Goal: Information Seeking & Learning: Compare options

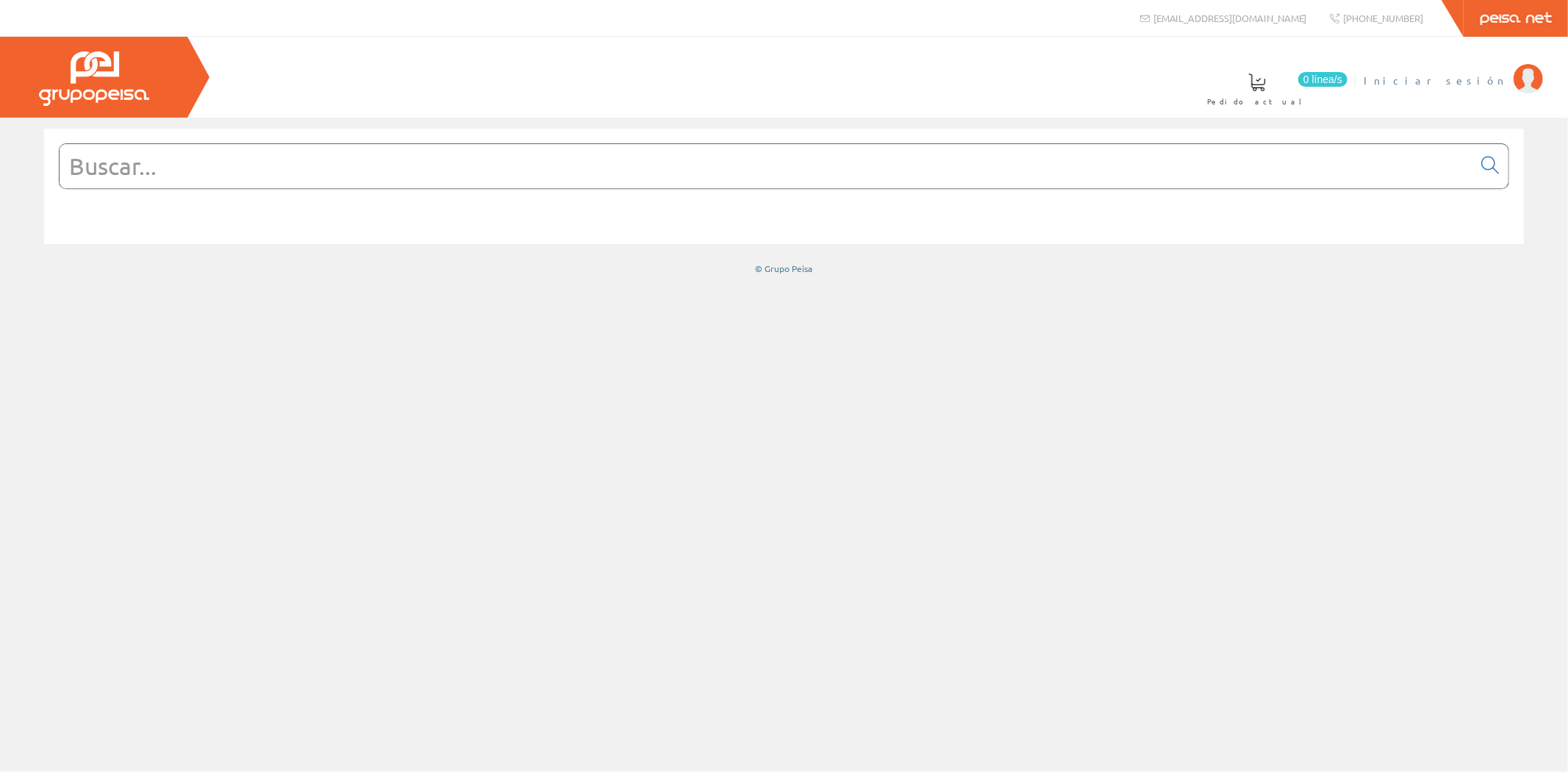
click at [1479, 79] on span "Iniciar sesión" at bounding box center [1435, 80] width 143 height 15
drag, startPoint x: 252, startPoint y: 170, endPoint x: 260, endPoint y: 170, distance: 8.0
click at [252, 170] on input "text" at bounding box center [766, 166] width 1413 height 44
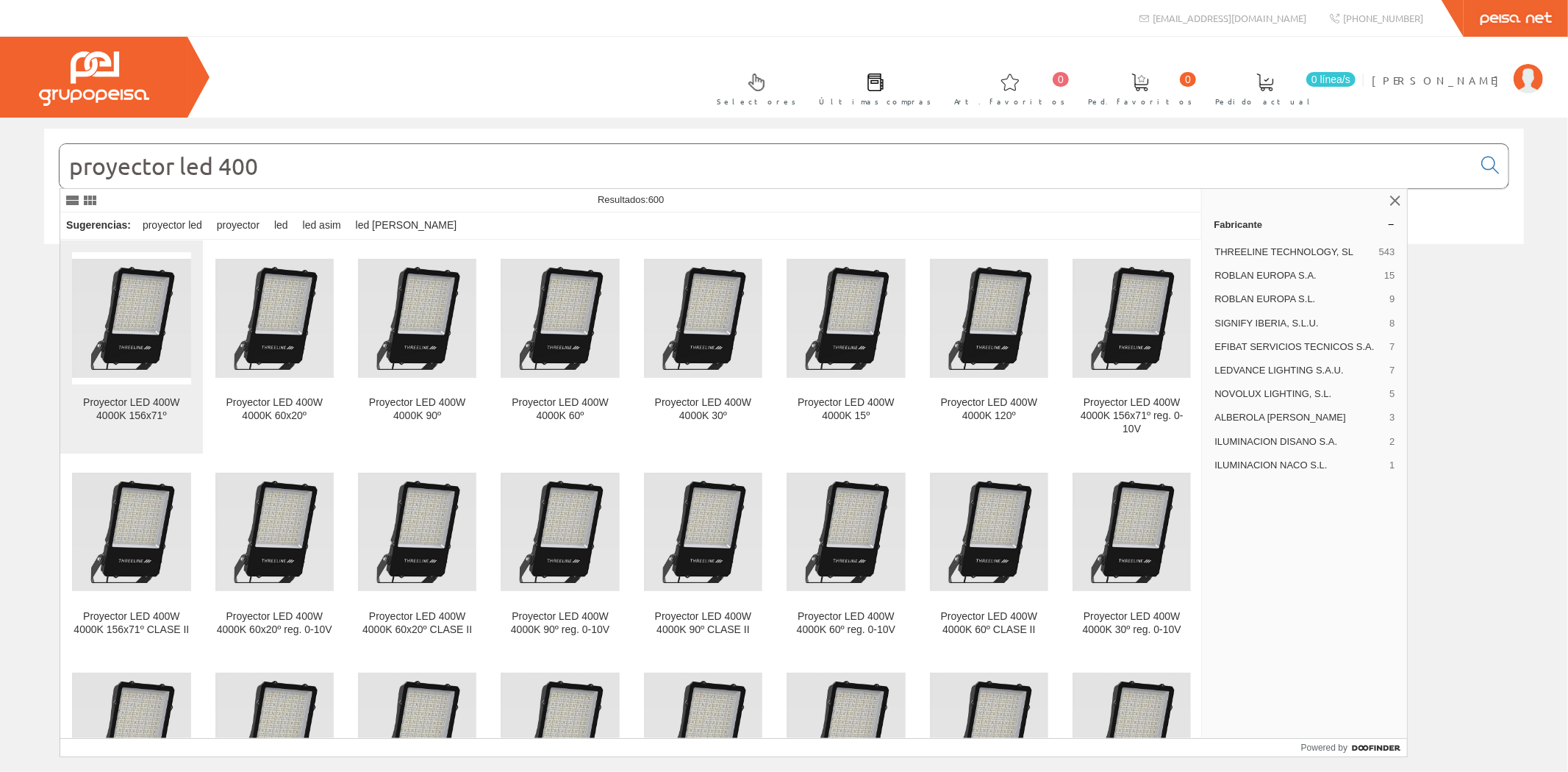
type input "proyector led 400"
click at [138, 402] on div "Proyector LED 400W 4000K 156x71º" at bounding box center [131, 409] width 119 height 26
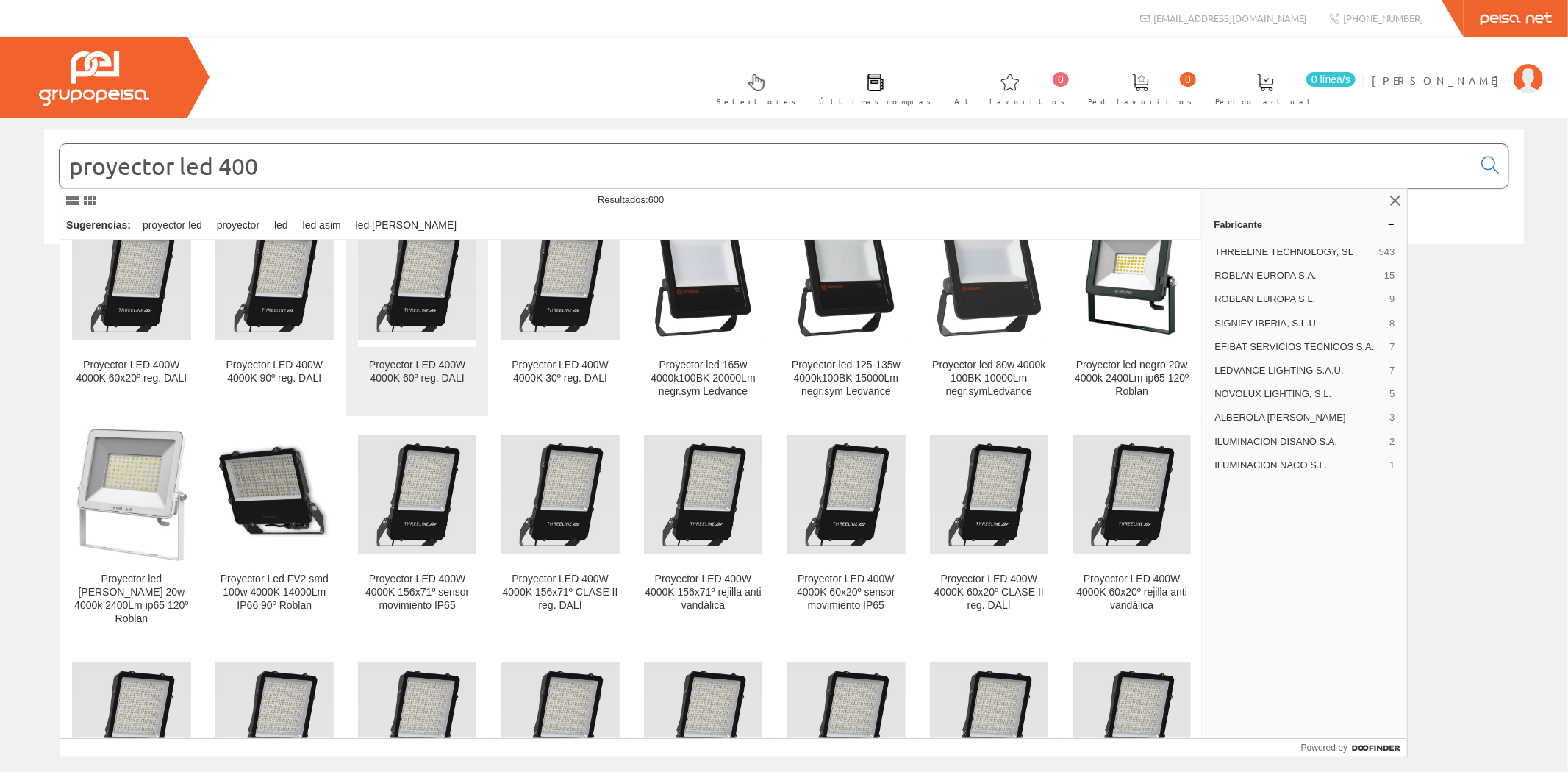
scroll to position [653, 0]
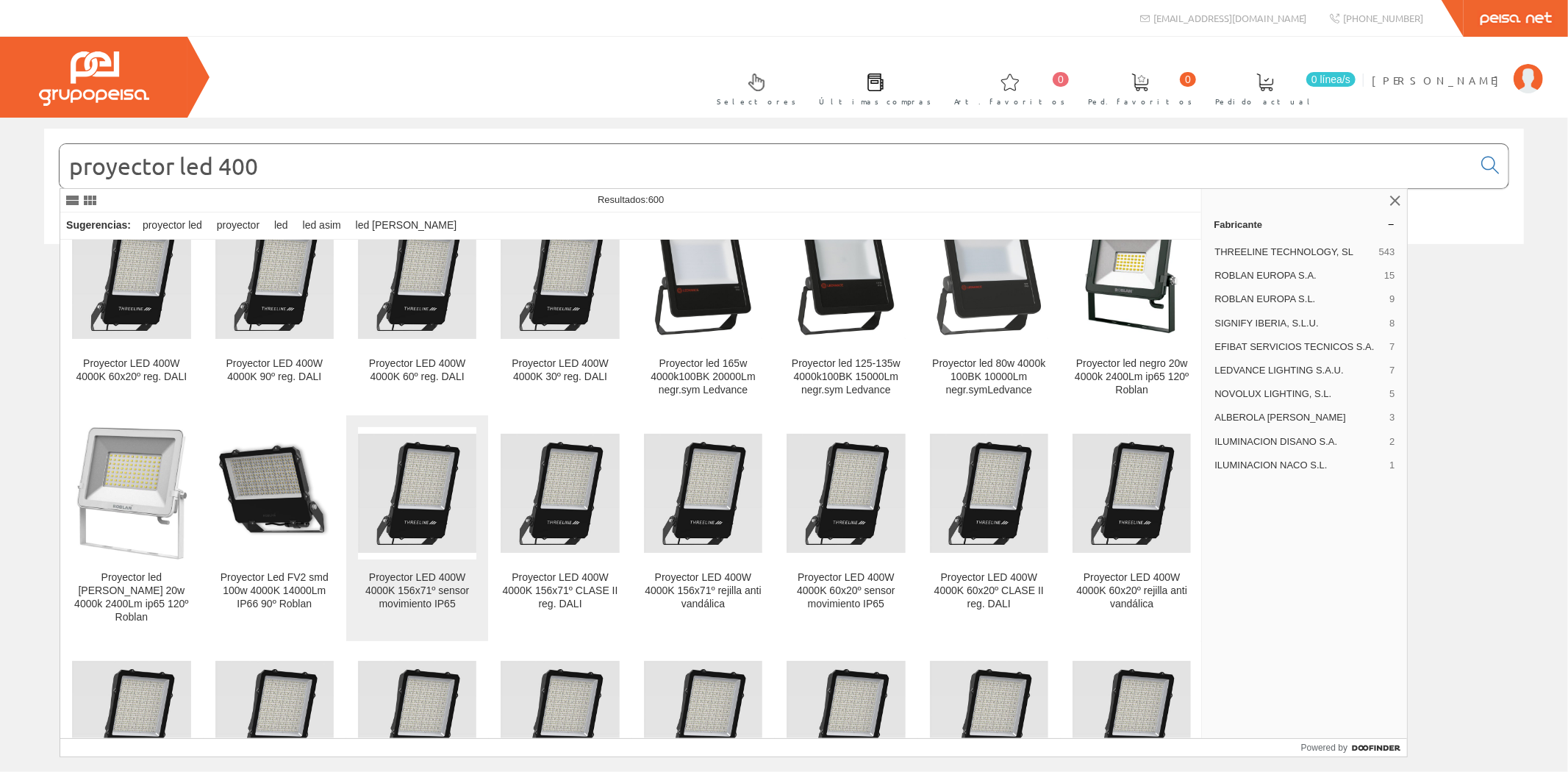
click at [415, 551] on figure at bounding box center [417, 493] width 119 height 133
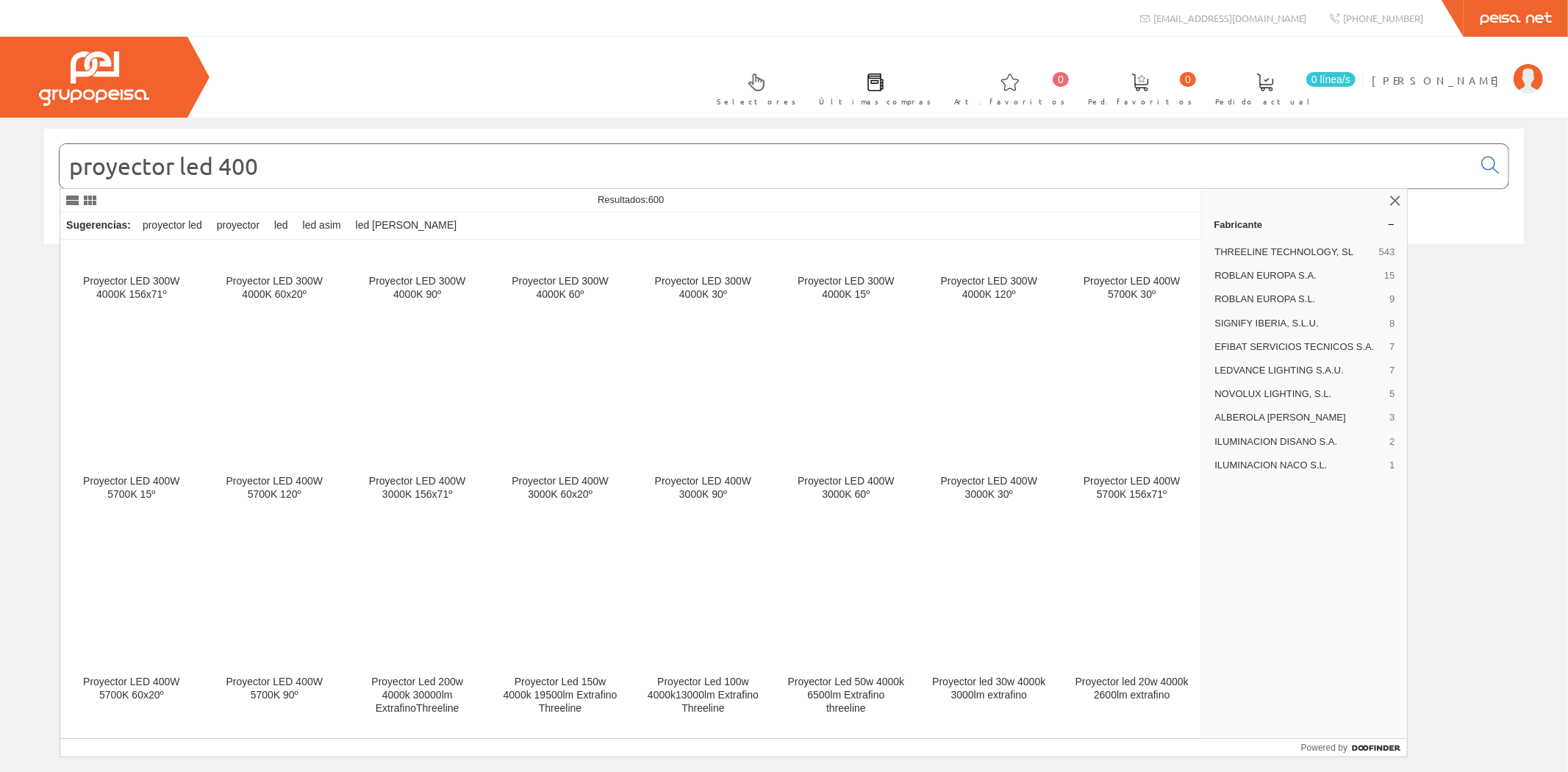
scroll to position [3240, 0]
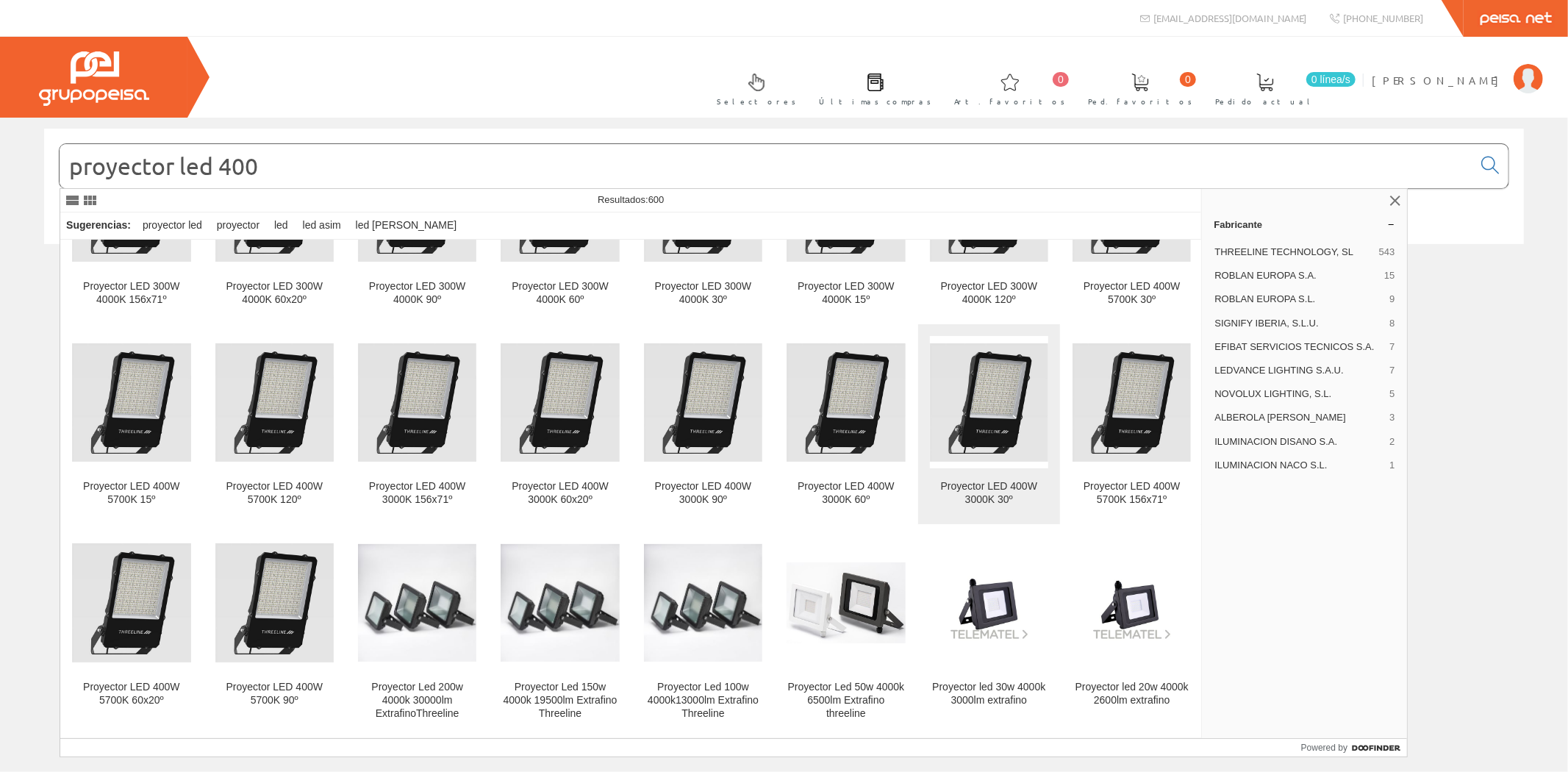
click at [984, 400] on img at bounding box center [989, 402] width 119 height 119
